Goal: Check status: Check status

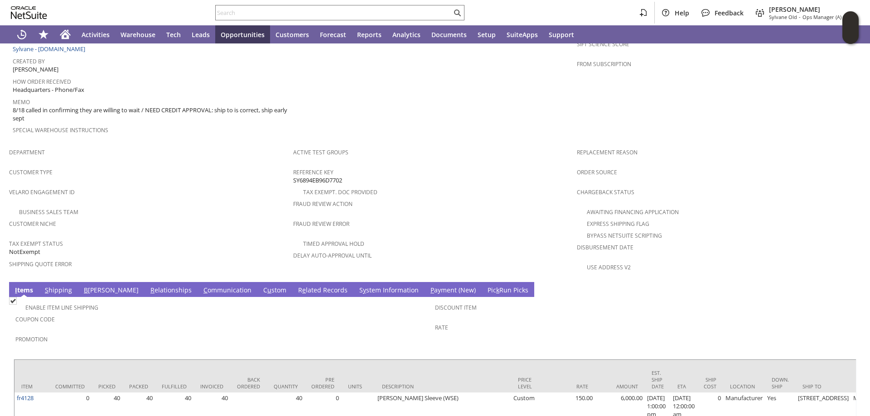
scroll to position [480, 0]
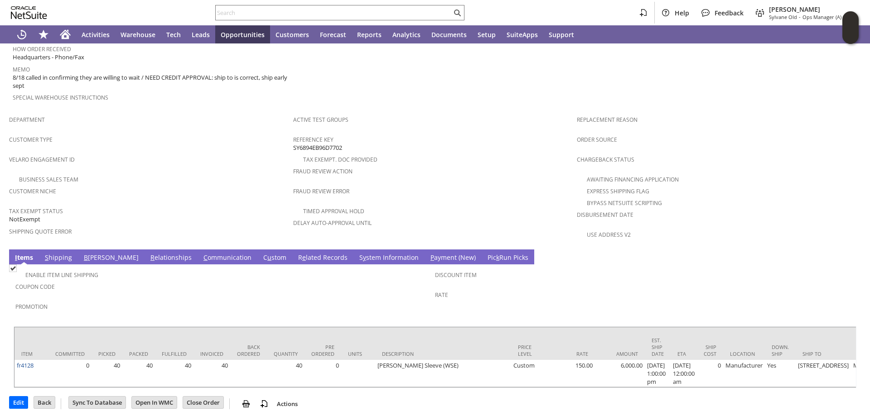
click at [60, 253] on link "S hipping" at bounding box center [59, 258] width 32 height 10
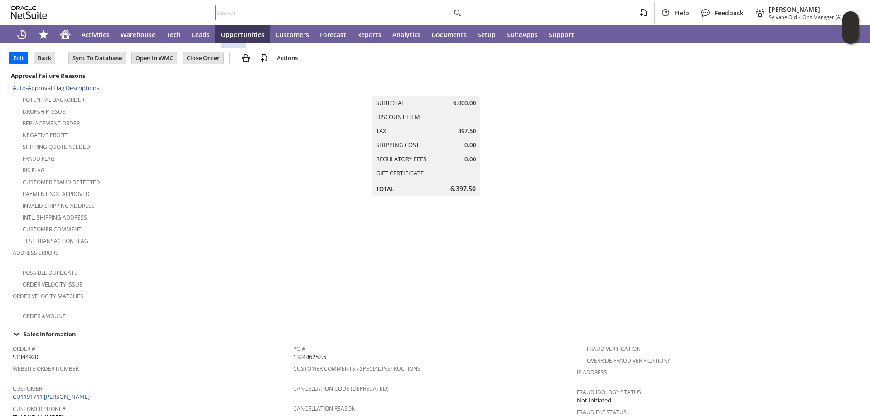
scroll to position [0, 0]
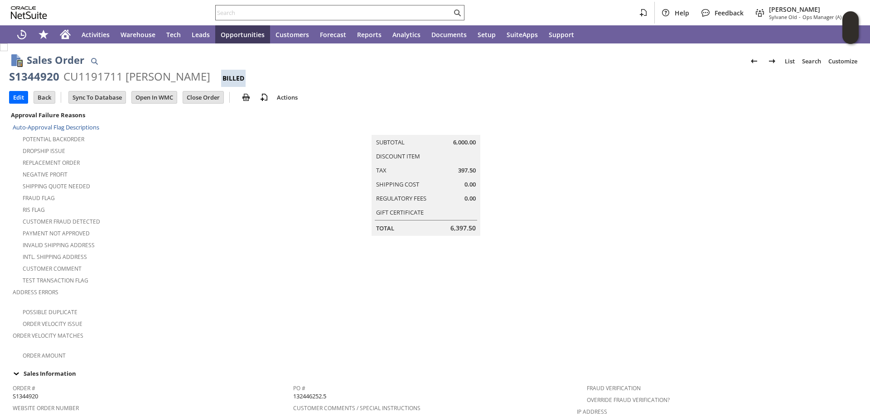
click at [249, 13] on input "text" at bounding box center [334, 12] width 236 height 11
paste input "112-6355065-7321037"
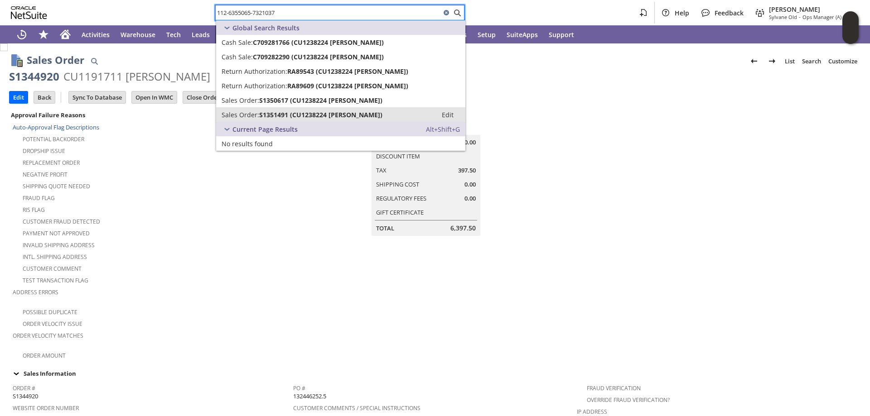
type input "112-6355065-7321037"
click at [279, 114] on span "S1351491 (CU1238224 Wendy Thomas)" at bounding box center [320, 115] width 123 height 9
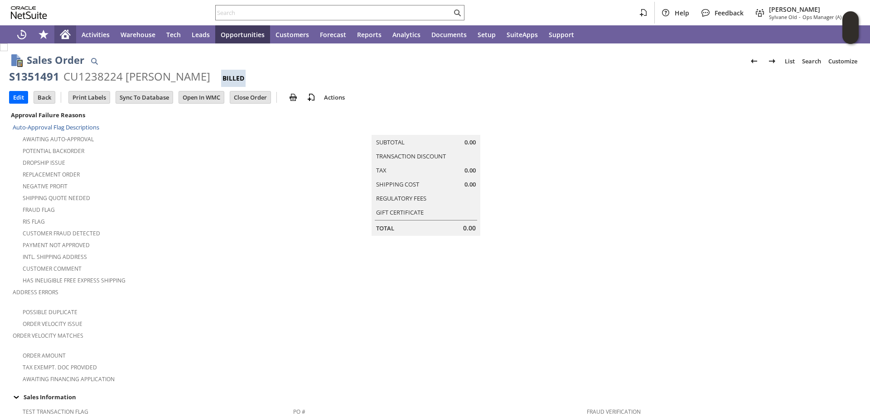
click at [63, 34] on icon "Home" at bounding box center [65, 35] width 7 height 7
